Goal: Transaction & Acquisition: Purchase product/service

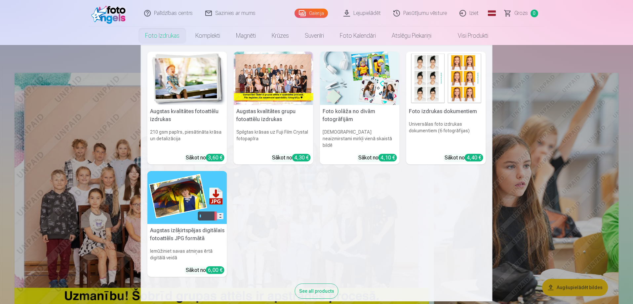
click at [155, 36] on link "Foto izdrukas" at bounding box center [162, 35] width 50 height 19
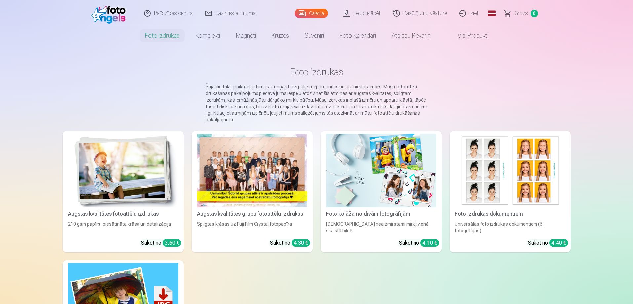
click at [261, 183] on div at bounding box center [252, 170] width 110 height 74
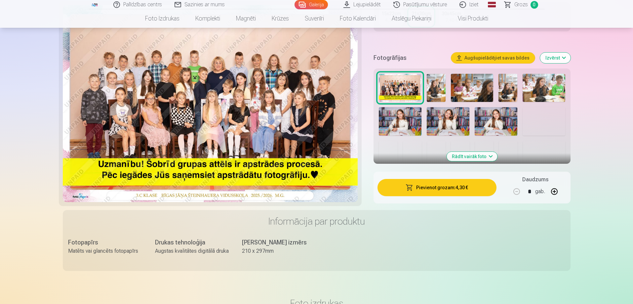
scroll to position [264, 0]
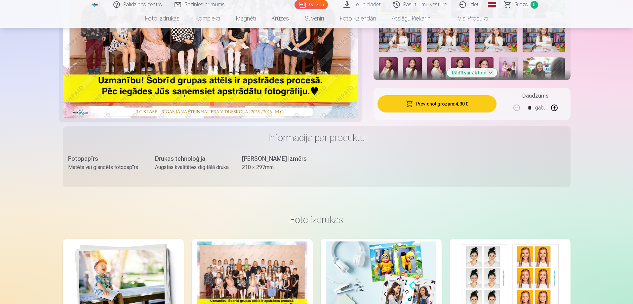
click at [433, 101] on button "Pievienot grozam : 4,30 €" at bounding box center [436, 103] width 119 height 17
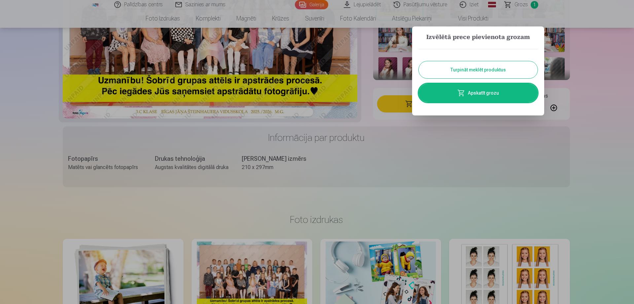
click at [472, 67] on button "Turpināt meklēt produktus" at bounding box center [478, 69] width 119 height 17
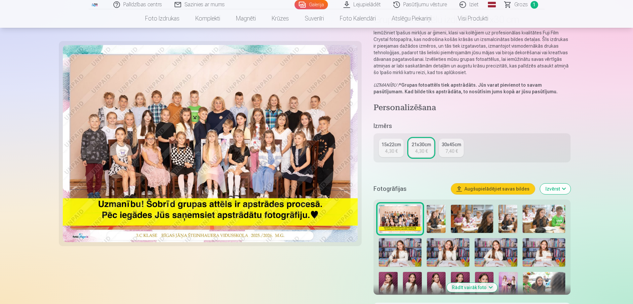
scroll to position [0, 0]
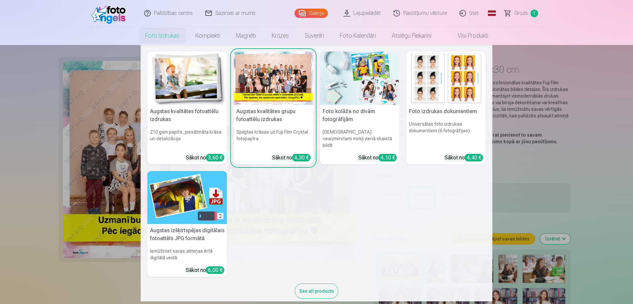
click at [143, 35] on link "Foto izdrukas" at bounding box center [162, 35] width 50 height 19
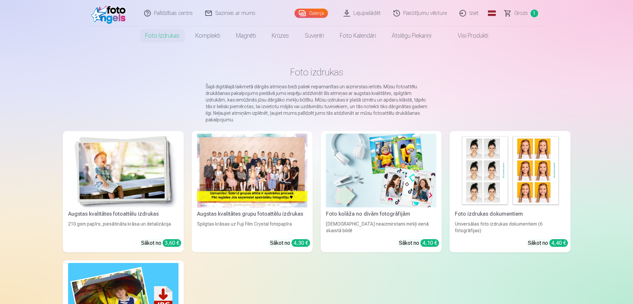
click at [139, 184] on img at bounding box center [123, 170] width 110 height 74
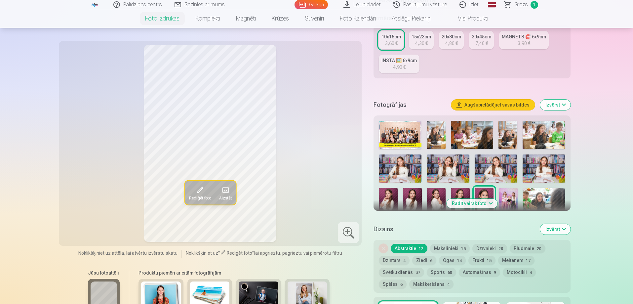
scroll to position [132, 0]
click at [444, 166] on img at bounding box center [448, 168] width 43 height 28
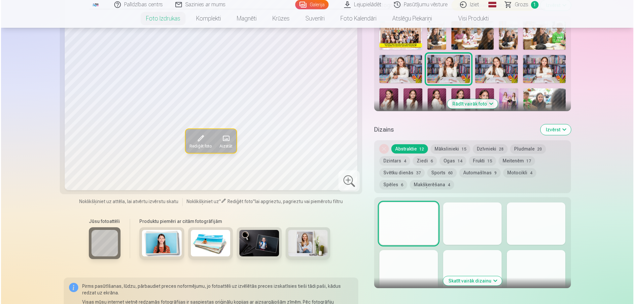
scroll to position [363, 0]
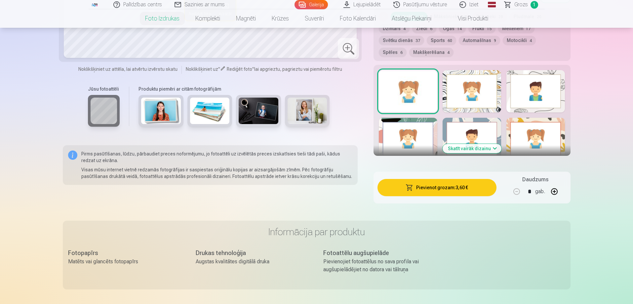
click at [450, 185] on button "Pievienot grozam : 3,60 €" at bounding box center [436, 187] width 119 height 17
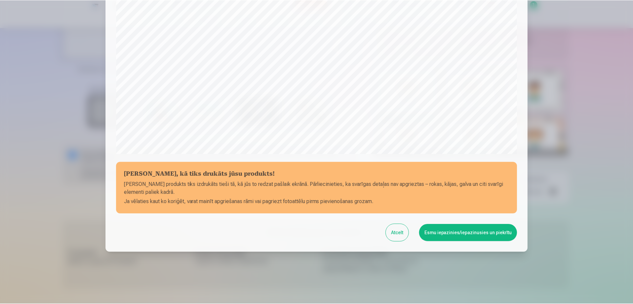
scroll to position [172, 0]
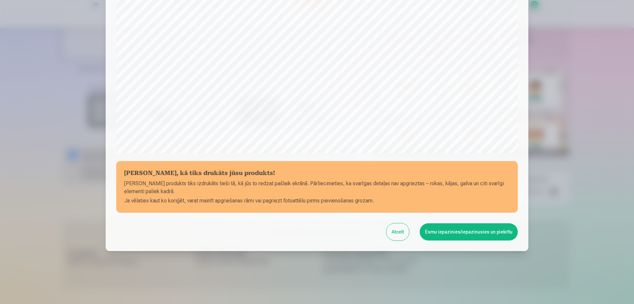
click at [269, 287] on div at bounding box center [317, 152] width 634 height 304
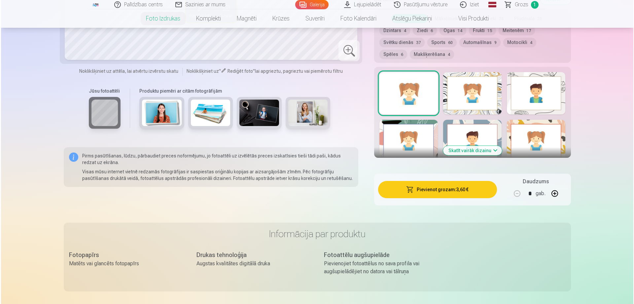
scroll to position [363, 0]
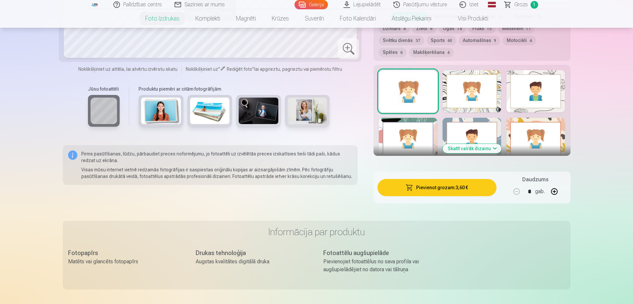
click at [441, 186] on button "Pievienot grozam : 3,60 €" at bounding box center [436, 187] width 119 height 17
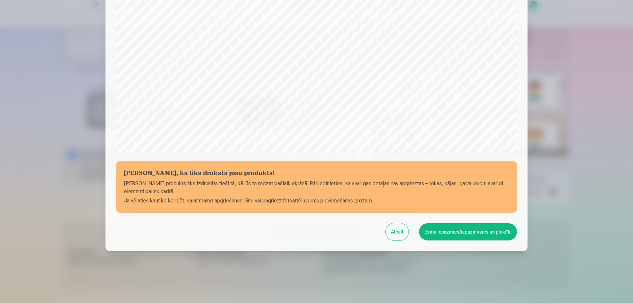
scroll to position [172, 0]
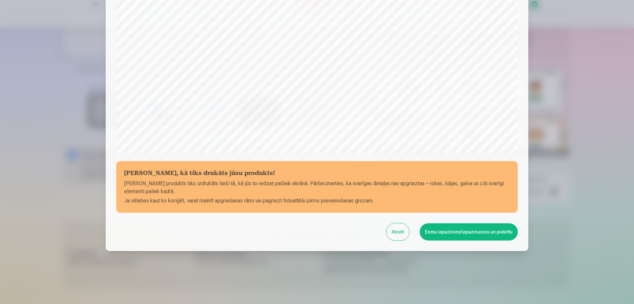
click at [470, 228] on button "Esmu iepazinies/iepazinusies un piekrītu" at bounding box center [469, 231] width 98 height 17
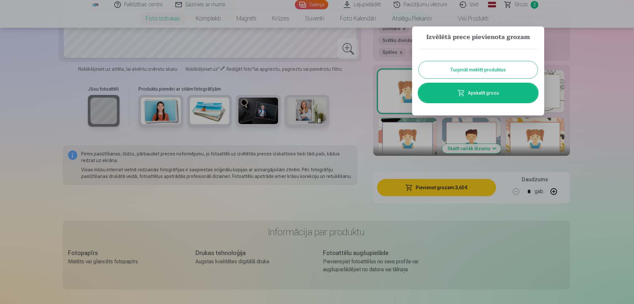
click at [494, 65] on button "Turpināt meklēt produktus" at bounding box center [478, 69] width 119 height 17
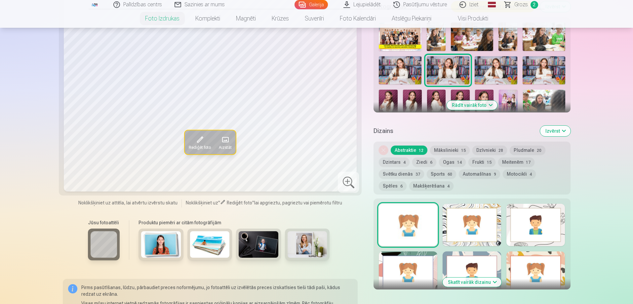
scroll to position [264, 0]
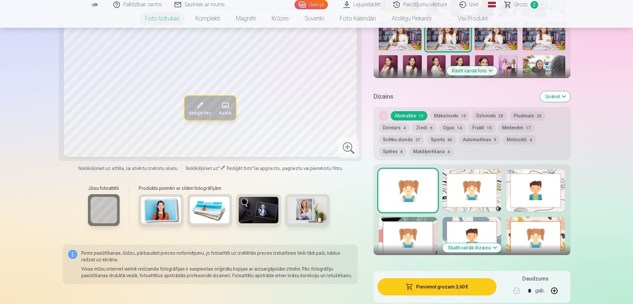
click at [473, 71] on button "Rādīt vairāk foto" at bounding box center [471, 70] width 51 height 9
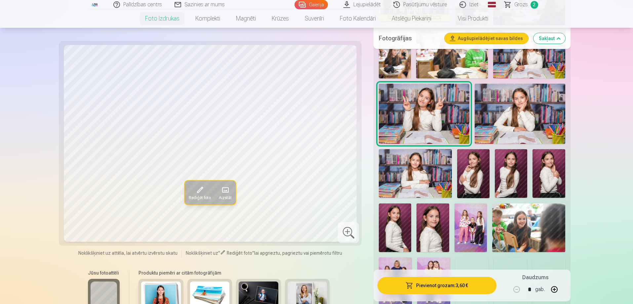
scroll to position [363, 0]
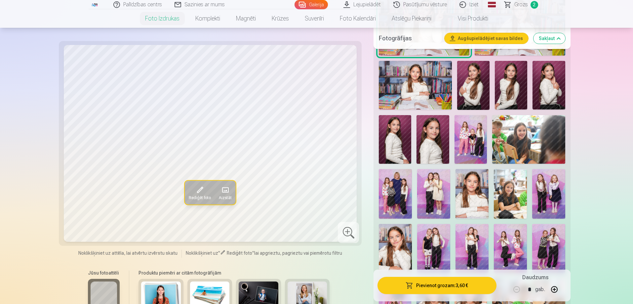
click at [542, 131] on img at bounding box center [528, 139] width 73 height 49
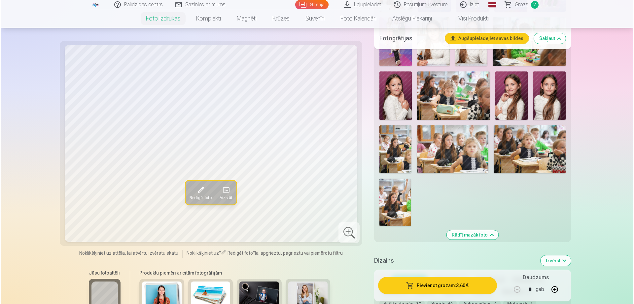
scroll to position [628, 0]
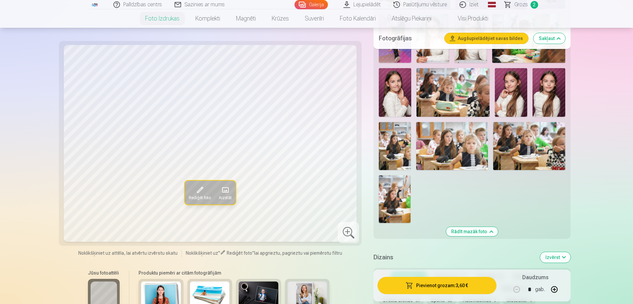
click at [449, 152] on img at bounding box center [452, 146] width 72 height 48
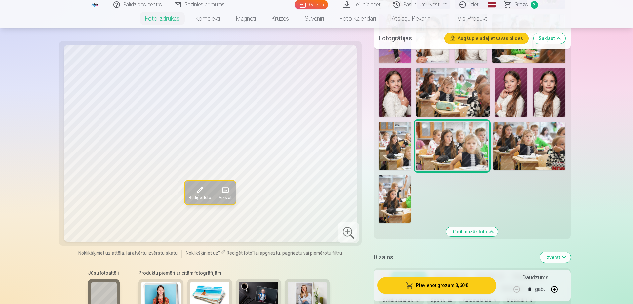
click at [399, 147] on img at bounding box center [395, 146] width 32 height 48
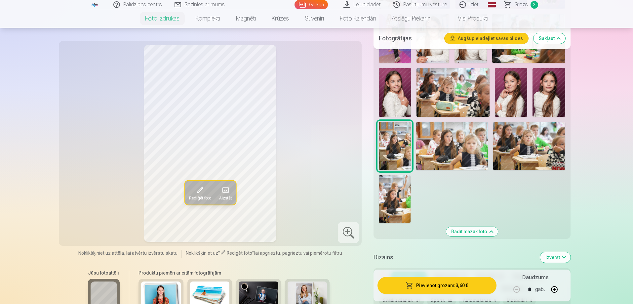
click at [466, 152] on img at bounding box center [452, 146] width 72 height 48
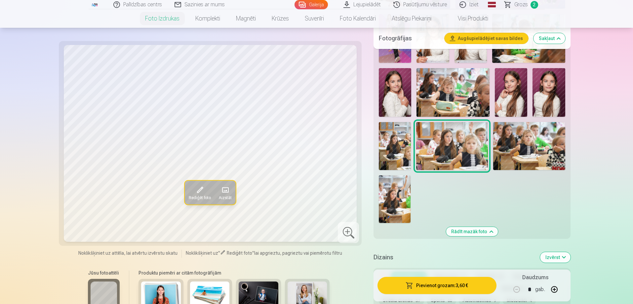
click at [443, 285] on button "Pievienot grozam : 3,60 €" at bounding box center [436, 285] width 119 height 17
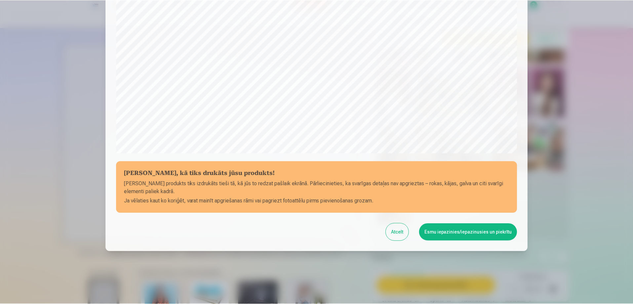
scroll to position [172, 0]
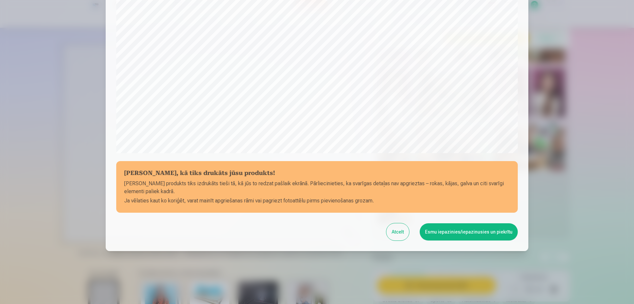
click at [469, 231] on button "Esmu iepazinies/iepazinusies un piekrītu" at bounding box center [469, 231] width 98 height 17
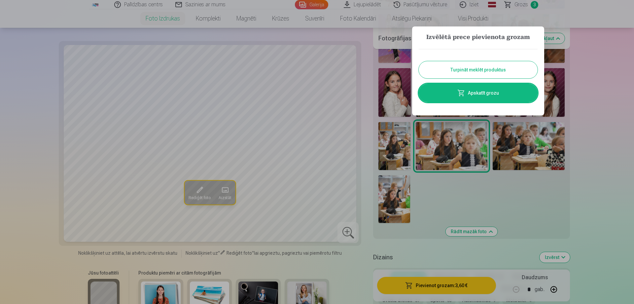
click at [460, 70] on button "Turpināt meklēt produktus" at bounding box center [478, 69] width 119 height 17
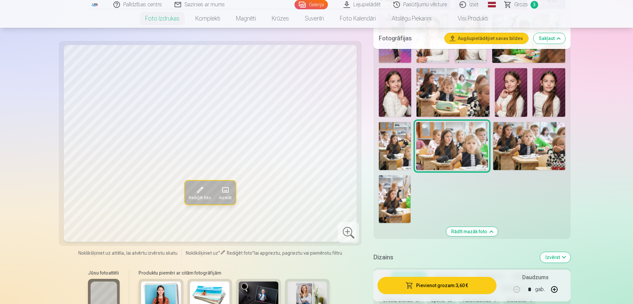
click at [395, 200] on img at bounding box center [395, 199] width 32 height 48
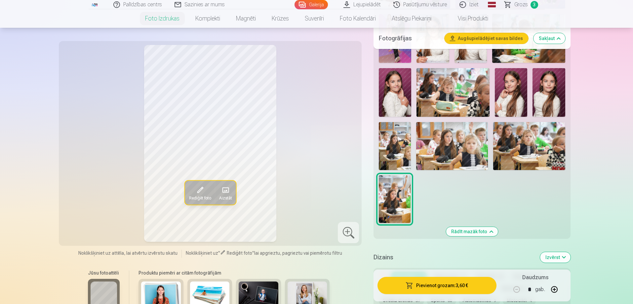
click at [445, 158] on img at bounding box center [452, 146] width 72 height 48
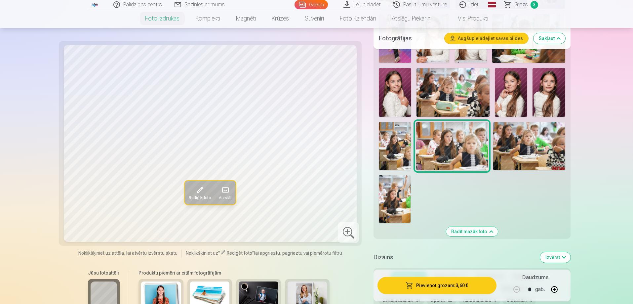
click at [389, 203] on img at bounding box center [395, 199] width 32 height 48
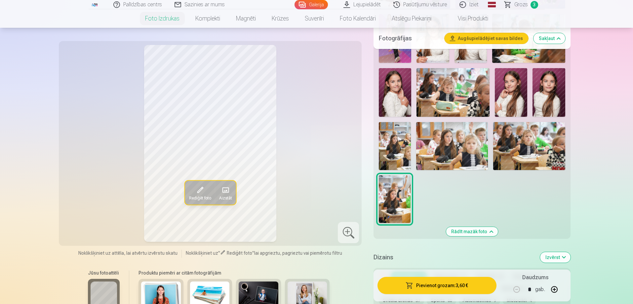
click at [452, 148] on img at bounding box center [452, 146] width 72 height 48
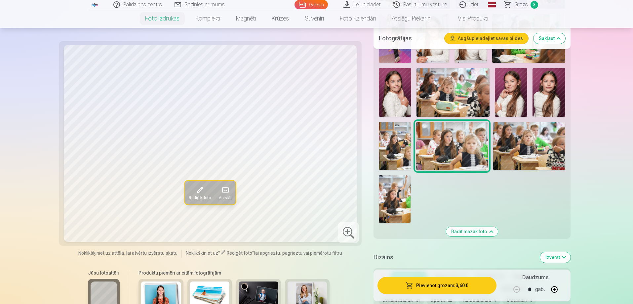
click at [387, 193] on img at bounding box center [395, 199] width 32 height 48
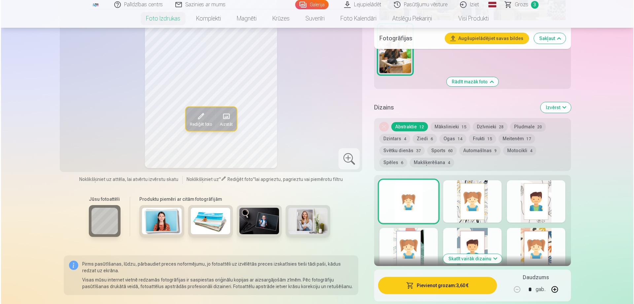
scroll to position [793, 0]
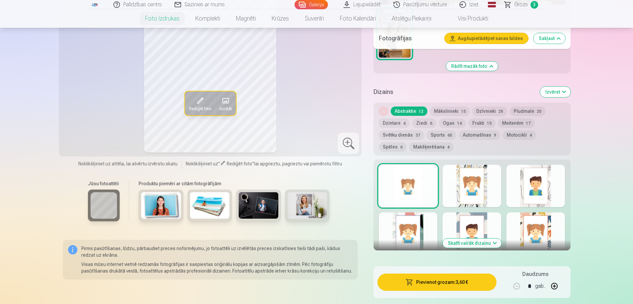
click at [434, 284] on button "Pievienot grozam : 3,60 €" at bounding box center [436, 281] width 119 height 17
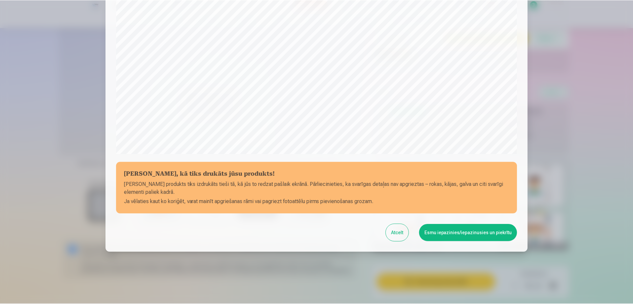
scroll to position [172, 0]
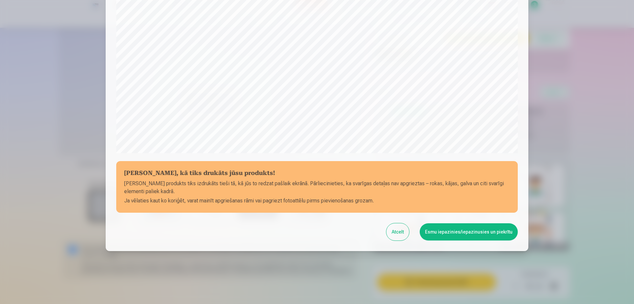
click at [446, 231] on button "Esmu iepazinies/iepazinusies un piekrītu" at bounding box center [469, 231] width 98 height 17
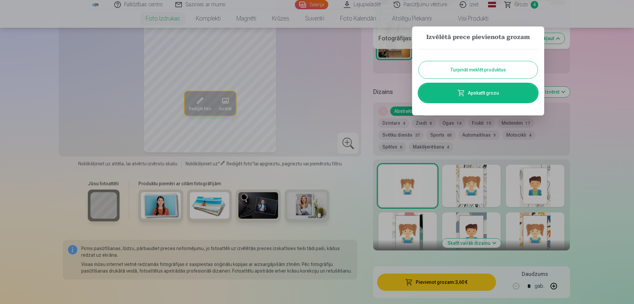
drag, startPoint x: 465, startPoint y: 70, endPoint x: 462, endPoint y: 73, distance: 4.2
click at [465, 70] on button "Turpināt meklēt produktus" at bounding box center [478, 69] width 119 height 17
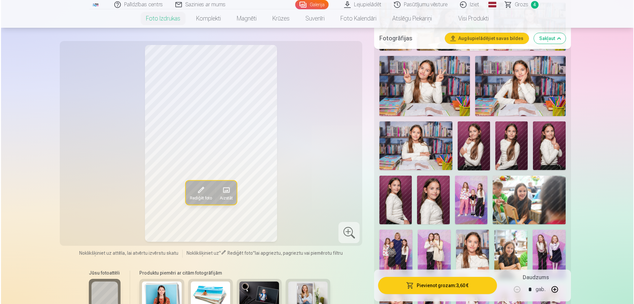
scroll to position [330, 0]
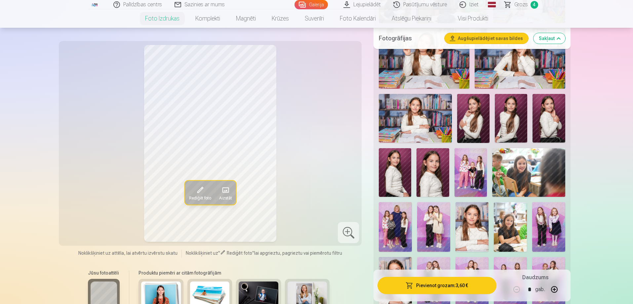
click at [469, 125] on img at bounding box center [473, 118] width 32 height 49
click at [449, 287] on button "Pievienot grozam : 3,60 €" at bounding box center [436, 285] width 119 height 17
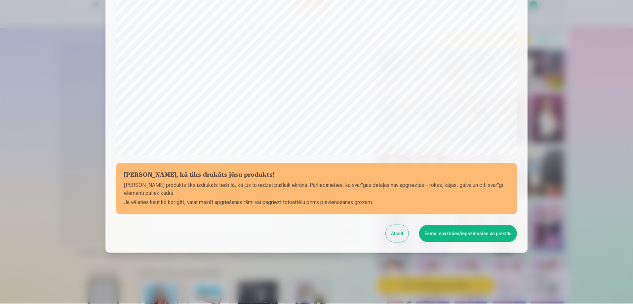
scroll to position [172, 0]
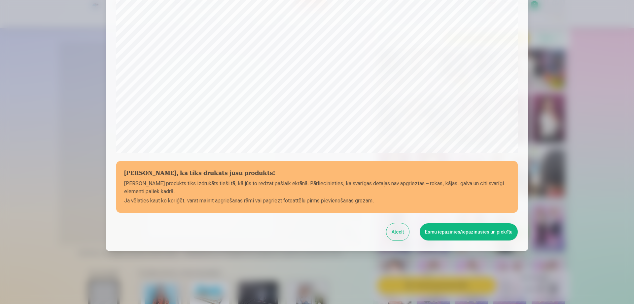
click at [474, 233] on button "Esmu iepazinies/iepazinusies un piekrītu" at bounding box center [469, 231] width 98 height 17
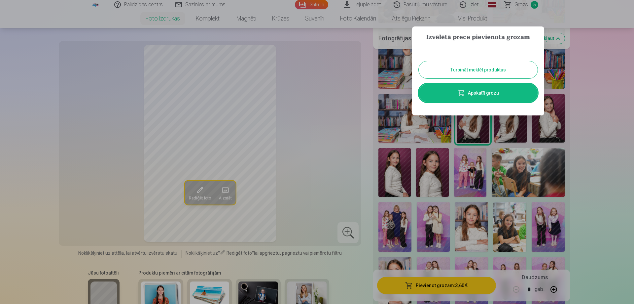
click at [479, 68] on button "Turpināt meklēt produktus" at bounding box center [478, 69] width 119 height 17
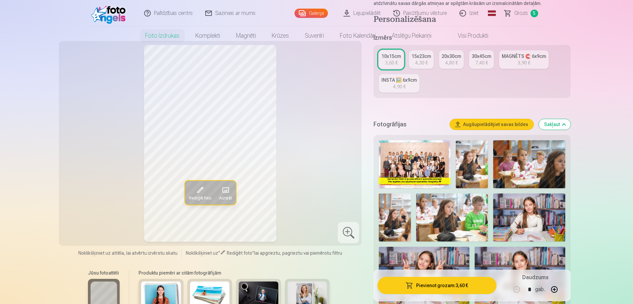
scroll to position [0, 0]
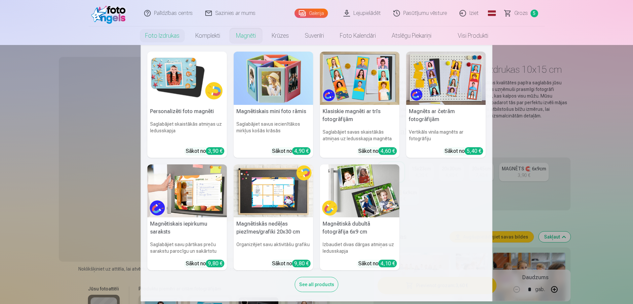
click at [244, 34] on link "Magnēti" at bounding box center [246, 35] width 36 height 19
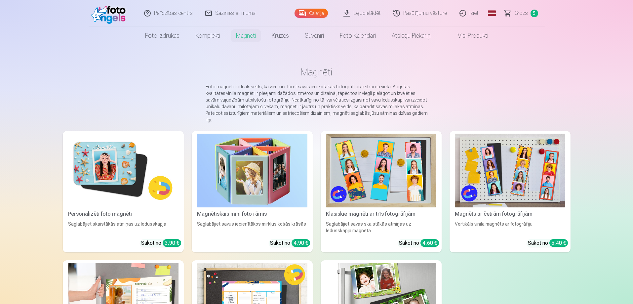
click at [102, 159] on img at bounding box center [123, 170] width 110 height 74
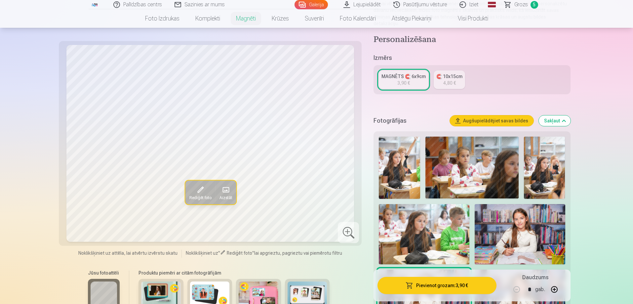
scroll to position [165, 0]
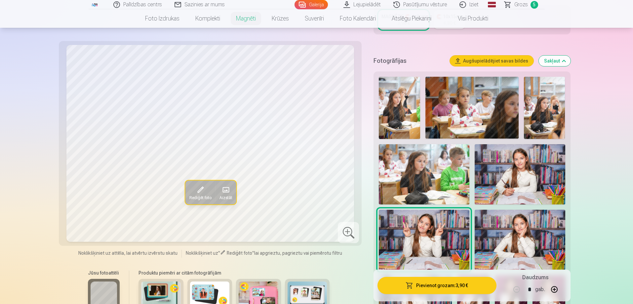
click at [197, 196] on span "Rediģēt foto" at bounding box center [200, 197] width 22 height 5
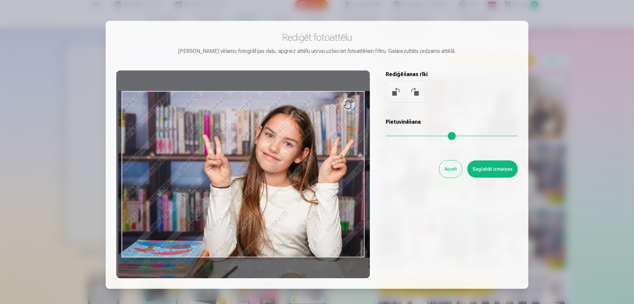
drag, startPoint x: 390, startPoint y: 134, endPoint x: 401, endPoint y: 135, distance: 11.3
click at [401, 135] on input "range" at bounding box center [452, 135] width 132 height 1
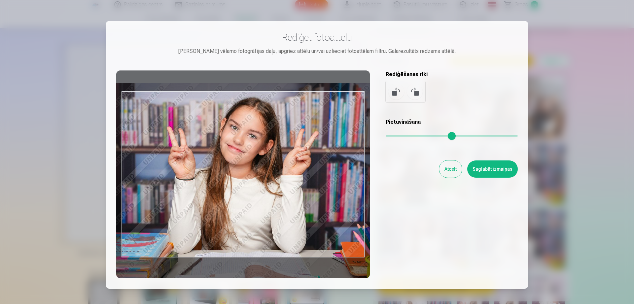
drag, startPoint x: 281, startPoint y: 200, endPoint x: 244, endPoint y: 192, distance: 37.2
click at [244, 192] on div at bounding box center [243, 173] width 254 height 207
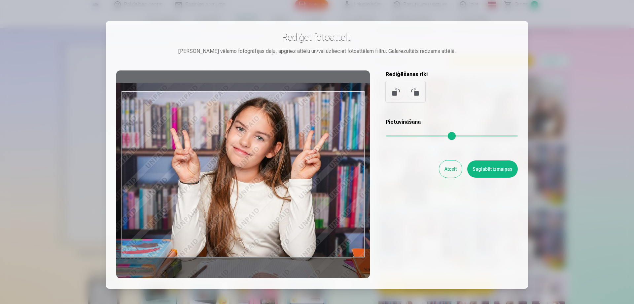
drag, startPoint x: 403, startPoint y: 134, endPoint x: 308, endPoint y: 180, distance: 105.1
click at [403, 135] on input "range" at bounding box center [452, 135] width 132 height 1
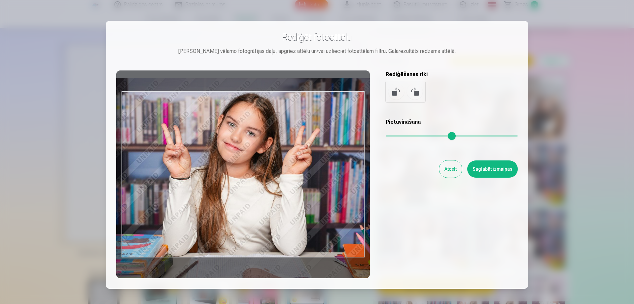
drag, startPoint x: 292, startPoint y: 187, endPoint x: 282, endPoint y: 183, distance: 10.8
click at [282, 183] on div at bounding box center [243, 173] width 254 height 207
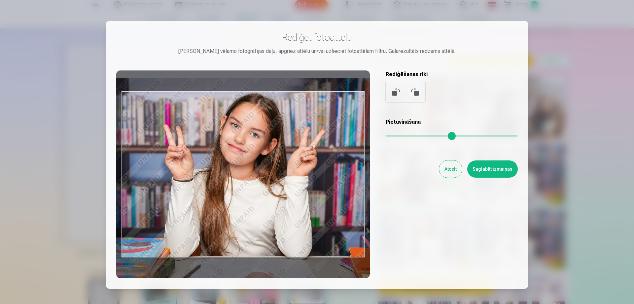
type input "****"
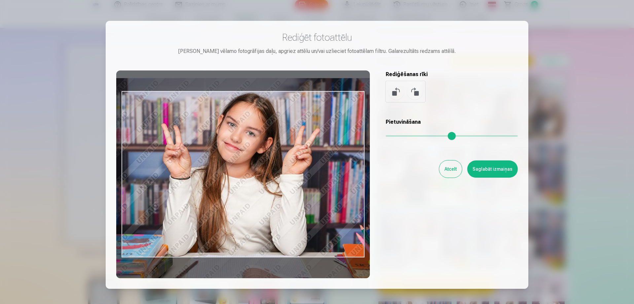
click at [404, 135] on input "range" at bounding box center [452, 135] width 132 height 1
click at [497, 166] on button "Saglabāt izmaiņas" at bounding box center [493, 168] width 51 height 17
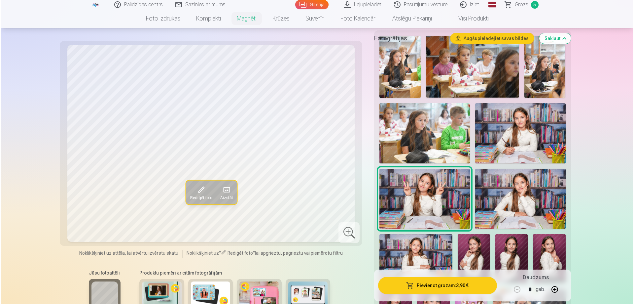
scroll to position [264, 0]
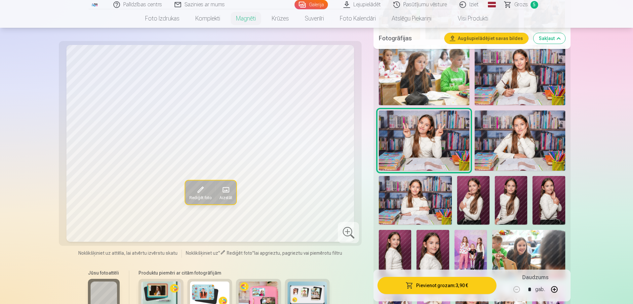
click at [557, 288] on button "button" at bounding box center [554, 289] width 16 height 16
click at [557, 287] on button "button" at bounding box center [554, 289] width 16 height 16
type input "*"
click at [445, 286] on button "Pievienot grozam : 15,60 €" at bounding box center [436, 285] width 119 height 17
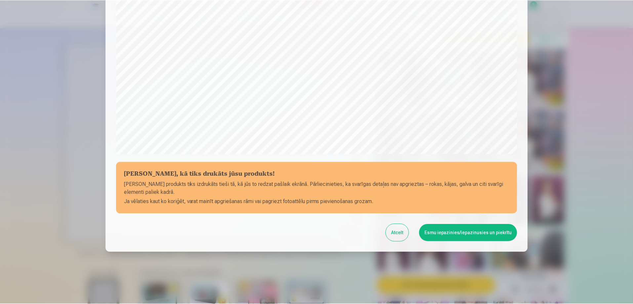
scroll to position [172, 0]
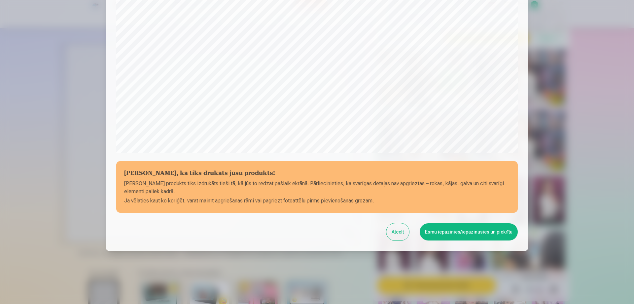
click at [479, 232] on button "Esmu iepazinies/iepazinusies un piekrītu" at bounding box center [469, 231] width 98 height 17
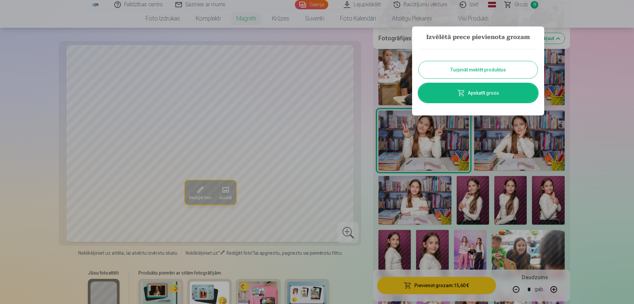
drag, startPoint x: 493, startPoint y: 69, endPoint x: 486, endPoint y: 74, distance: 8.3
click at [493, 69] on button "Turpināt meklēt produktus" at bounding box center [478, 69] width 119 height 17
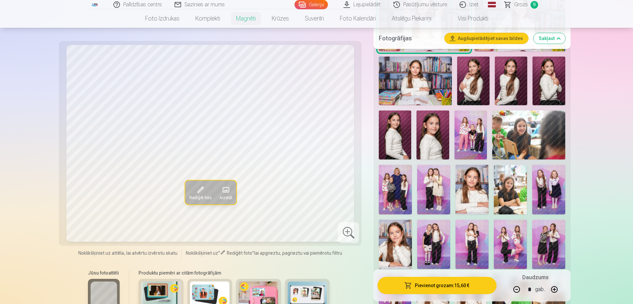
scroll to position [463, 0]
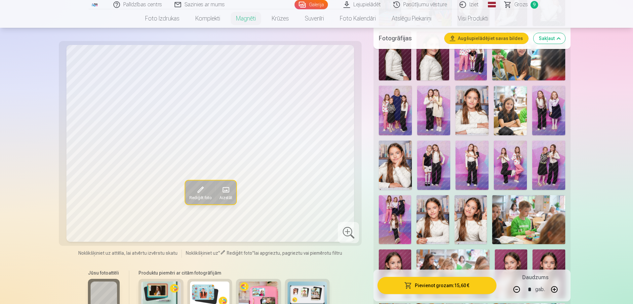
click at [389, 213] on img at bounding box center [395, 219] width 32 height 49
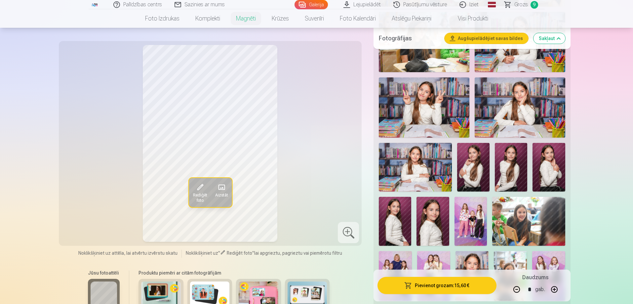
scroll to position [99, 0]
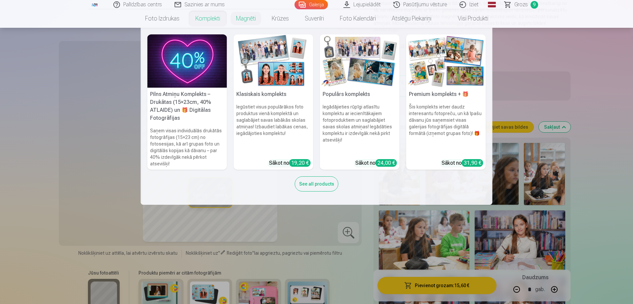
click at [208, 17] on link "Komplekti" at bounding box center [207, 18] width 41 height 19
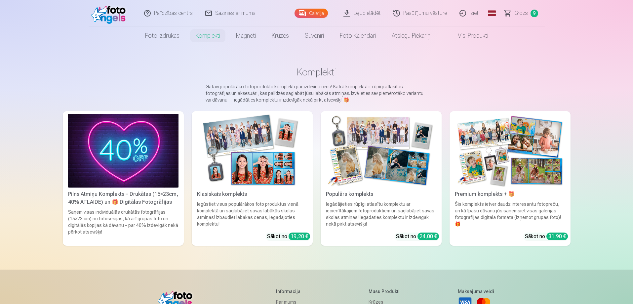
click at [380, 160] on img at bounding box center [381, 151] width 110 height 74
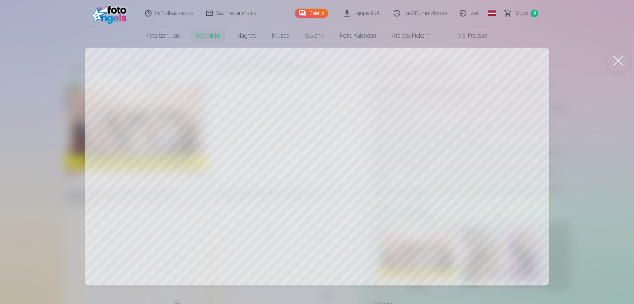
click at [620, 58] on button at bounding box center [618, 61] width 26 height 26
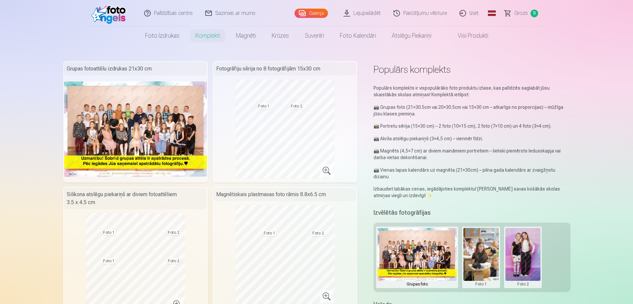
click at [519, 13] on span "Grozs" at bounding box center [521, 13] width 14 height 8
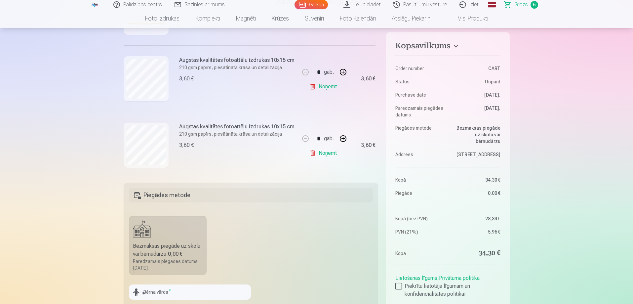
scroll to position [132, 0]
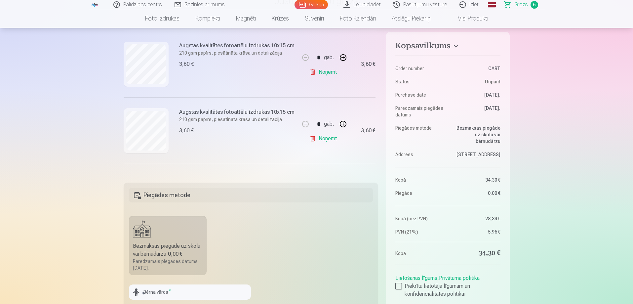
click at [323, 138] on link "Noņemt" at bounding box center [324, 138] width 30 height 13
type input "*"
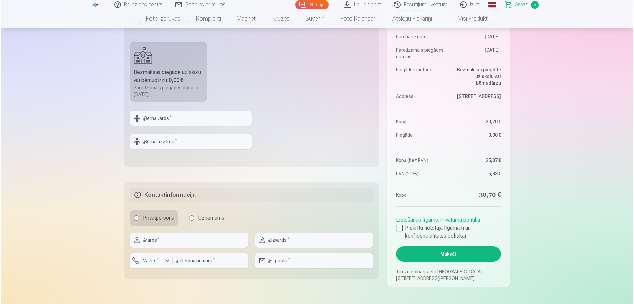
scroll to position [264, 0]
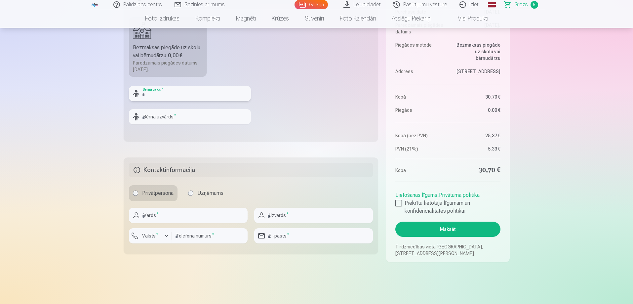
click at [206, 94] on input "text" at bounding box center [190, 93] width 122 height 15
type input "*****"
click at [184, 118] on input "text" at bounding box center [190, 116] width 122 height 15
type input "*********"
click at [163, 216] on input "text" at bounding box center [188, 214] width 119 height 15
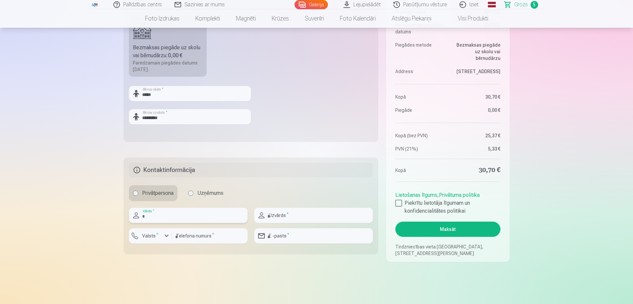
type input "*****"
type input "*******"
type input "********"
click at [317, 236] on input "**********" at bounding box center [313, 235] width 119 height 15
type input "**********"
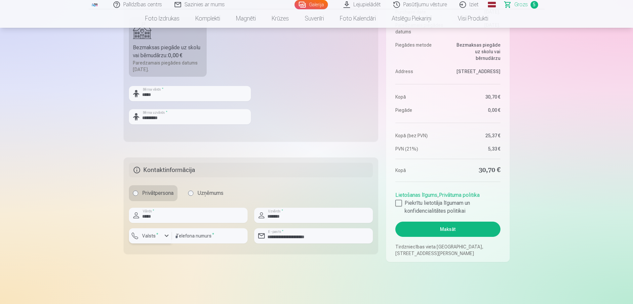
click at [143, 237] on label "Valsts *" at bounding box center [149, 235] width 21 height 7
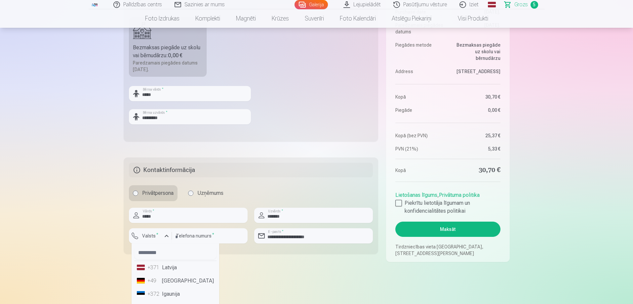
click at [173, 270] on li "+371 Latvija" at bounding box center [175, 267] width 82 height 13
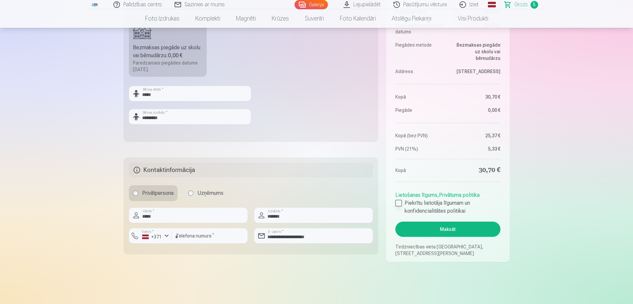
click at [400, 201] on div at bounding box center [398, 203] width 7 height 7
click at [458, 227] on button "Maksāt" at bounding box center [447, 228] width 105 height 15
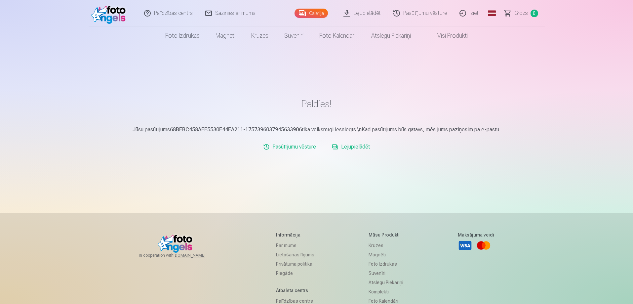
click at [348, 146] on link "Lejupielādēt" at bounding box center [350, 146] width 43 height 13
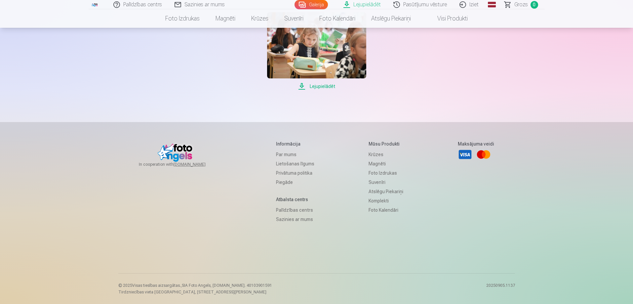
scroll to position [661, 0]
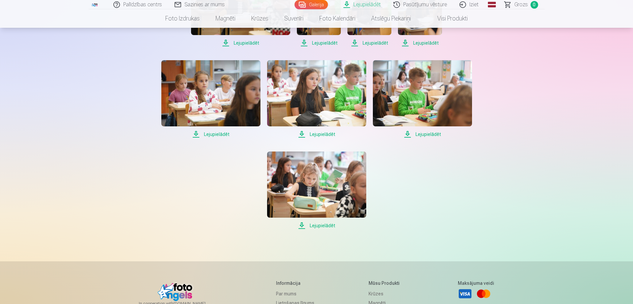
scroll to position [496, 0]
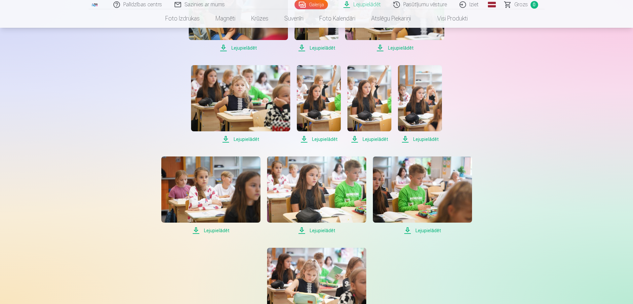
scroll to position [396, 0]
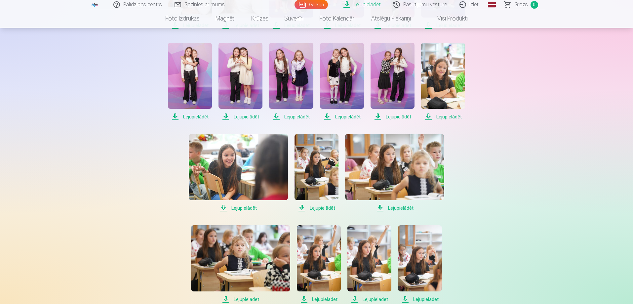
scroll to position [264, 0]
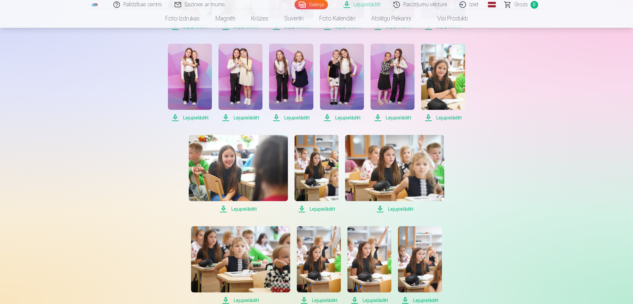
click at [188, 30] on span "Lejupielādēt" at bounding box center [190, 26] width 44 height 8
click at [244, 30] on span "Lejupielādēt" at bounding box center [240, 26] width 44 height 8
click at [298, 30] on span "Lejupielādēt" at bounding box center [291, 26] width 44 height 8
drag, startPoint x: 350, startPoint y: 247, endPoint x: 347, endPoint y: 252, distance: 6.1
click at [349, 30] on span "Lejupielādēt" at bounding box center [342, 26] width 44 height 8
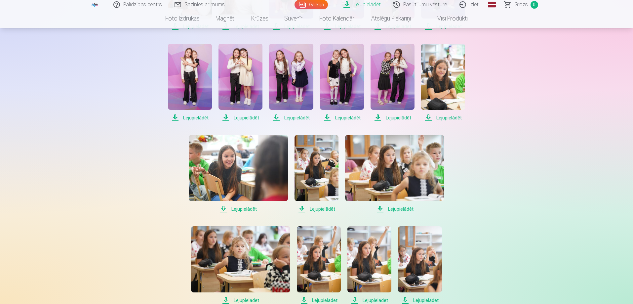
click at [392, 30] on span "Lejupielādēt" at bounding box center [392, 26] width 44 height 8
click at [454, 30] on span "Lejupielādēt" at bounding box center [443, 26] width 44 height 8
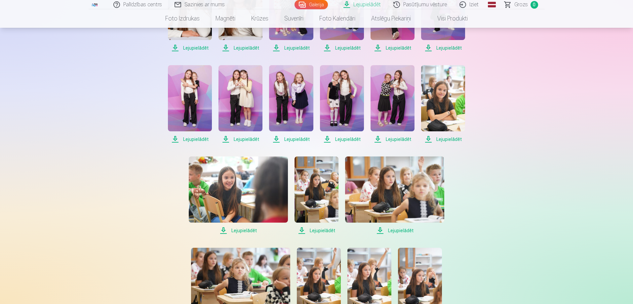
scroll to position [231, 0]
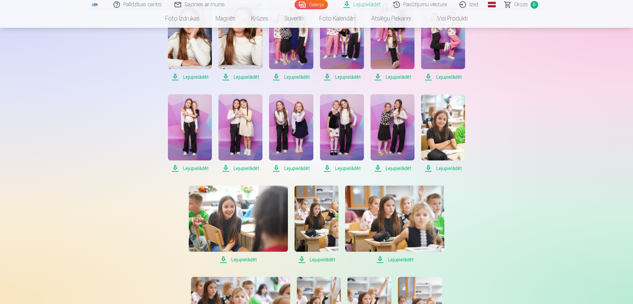
scroll to position [198, 0]
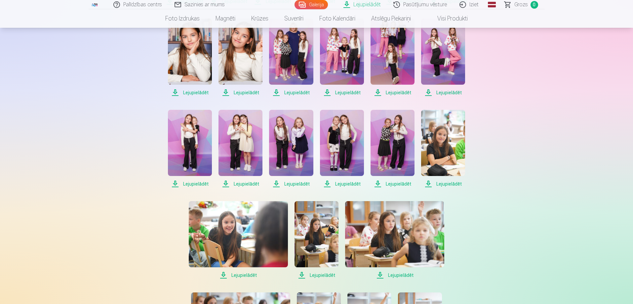
click at [298, 5] on span "Lejupielādēt" at bounding box center [316, 1] width 37 height 8
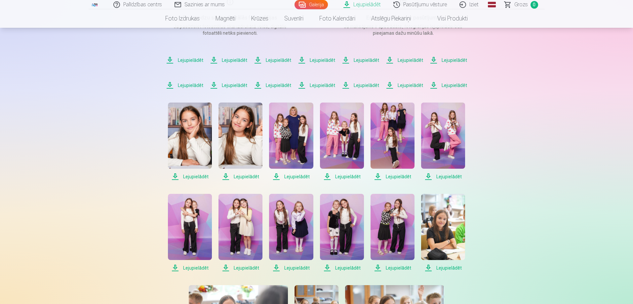
scroll to position [99, 0]
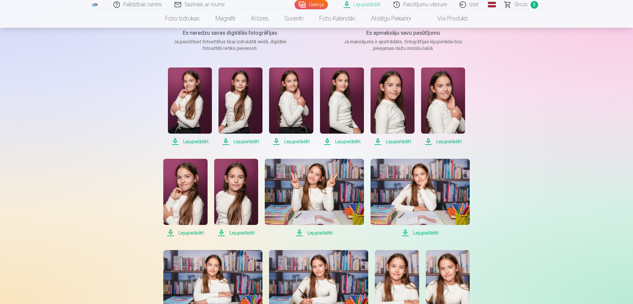
click at [186, 232] on span "Lejupielādēt" at bounding box center [185, 233] width 44 height 8
click at [242, 232] on span "Lejupielādēt" at bounding box center [236, 233] width 44 height 8
click at [324, 234] on span "Lejupielādēt" at bounding box center [314, 233] width 99 height 8
click at [318, 230] on span "Lejupielādēt" at bounding box center [314, 233] width 99 height 8
click at [425, 231] on span "Lejupielādēt" at bounding box center [419, 233] width 99 height 8
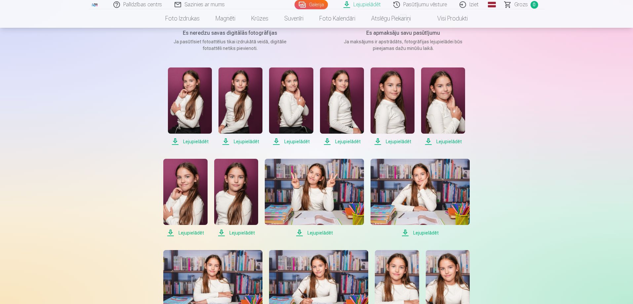
click at [451, 141] on span "Lejupielādēt" at bounding box center [443, 141] width 44 height 8
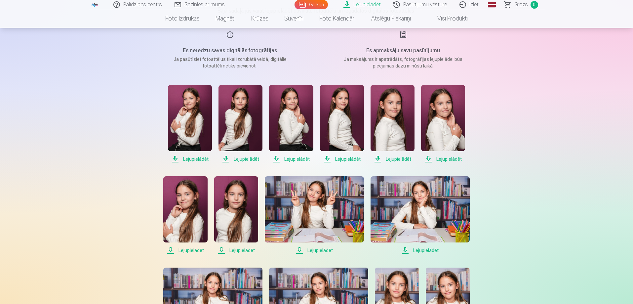
scroll to position [66, 0]
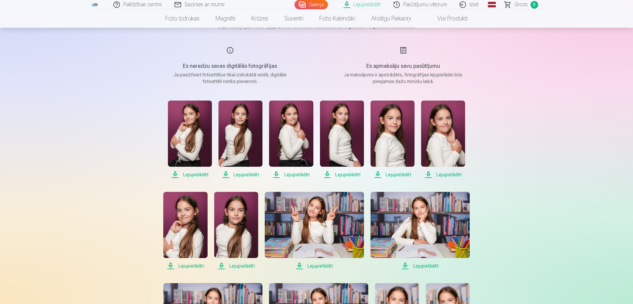
click at [240, 174] on span "Lejupielādēt" at bounding box center [240, 174] width 44 height 8
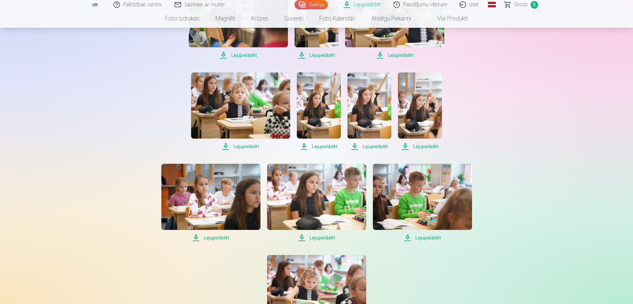
scroll to position [628, 0]
